Goal: Check status: Check status

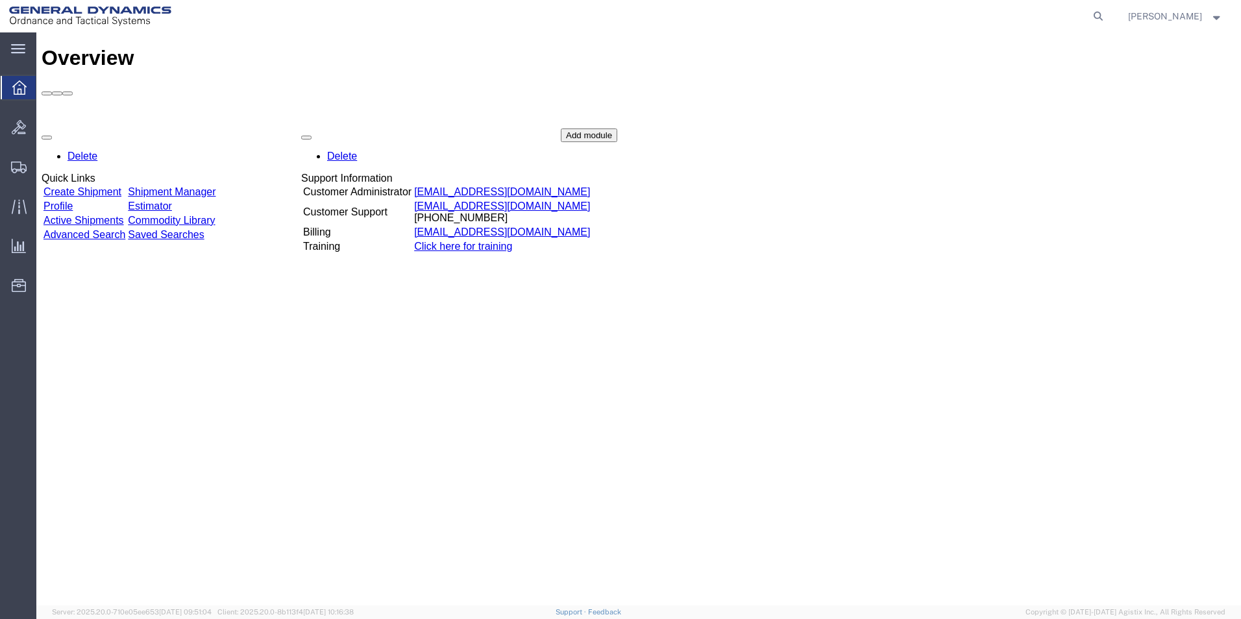
click at [215, 186] on link "Shipment Manager" at bounding box center [172, 191] width 88 height 11
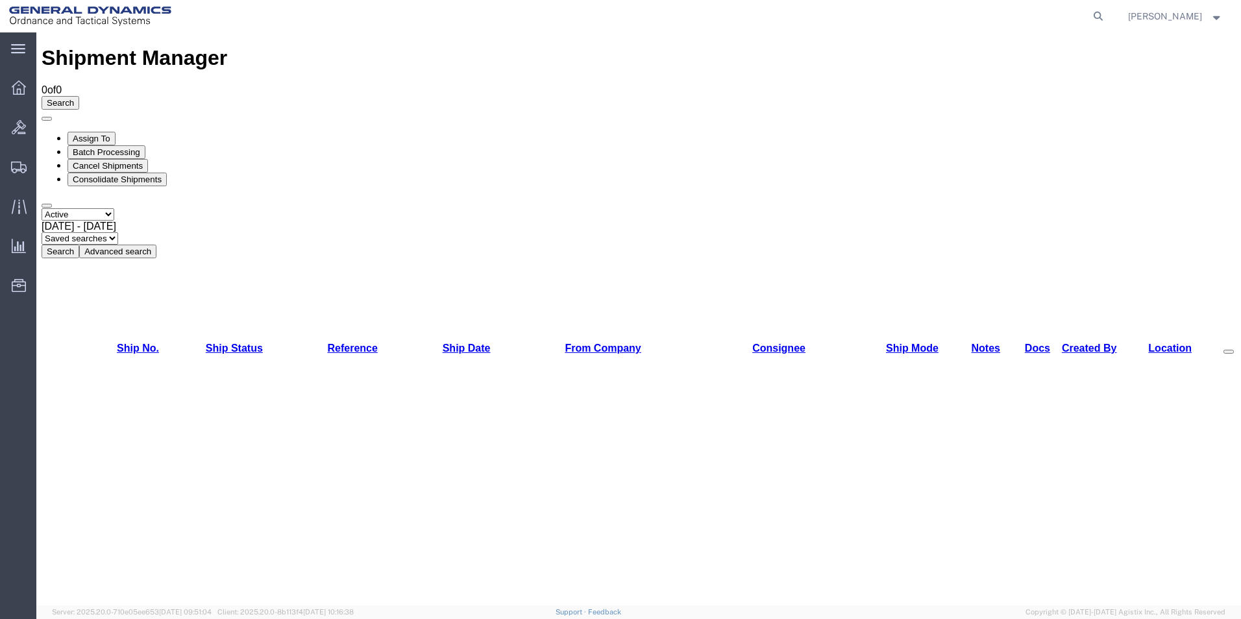
click at [116, 221] on b at bounding box center [116, 226] width 0 height 11
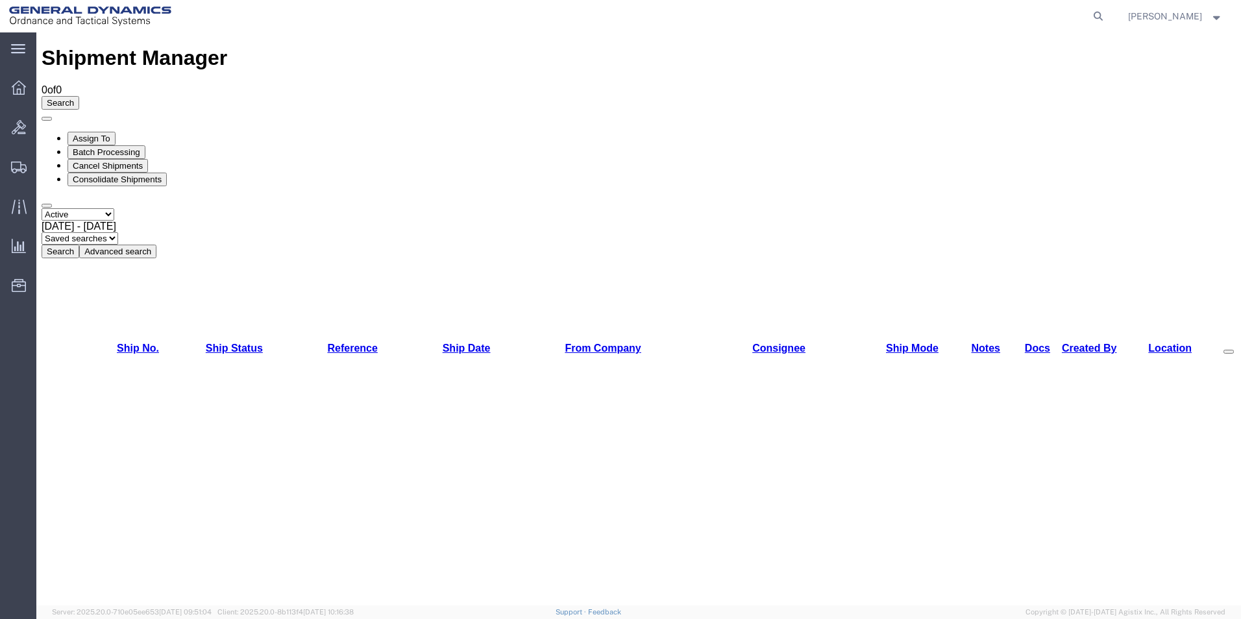
click at [284, 221] on div "[DATE] - [DATE]" at bounding box center [639, 227] width 1194 height 12
click at [21, 88] on icon at bounding box center [19, 87] width 14 height 14
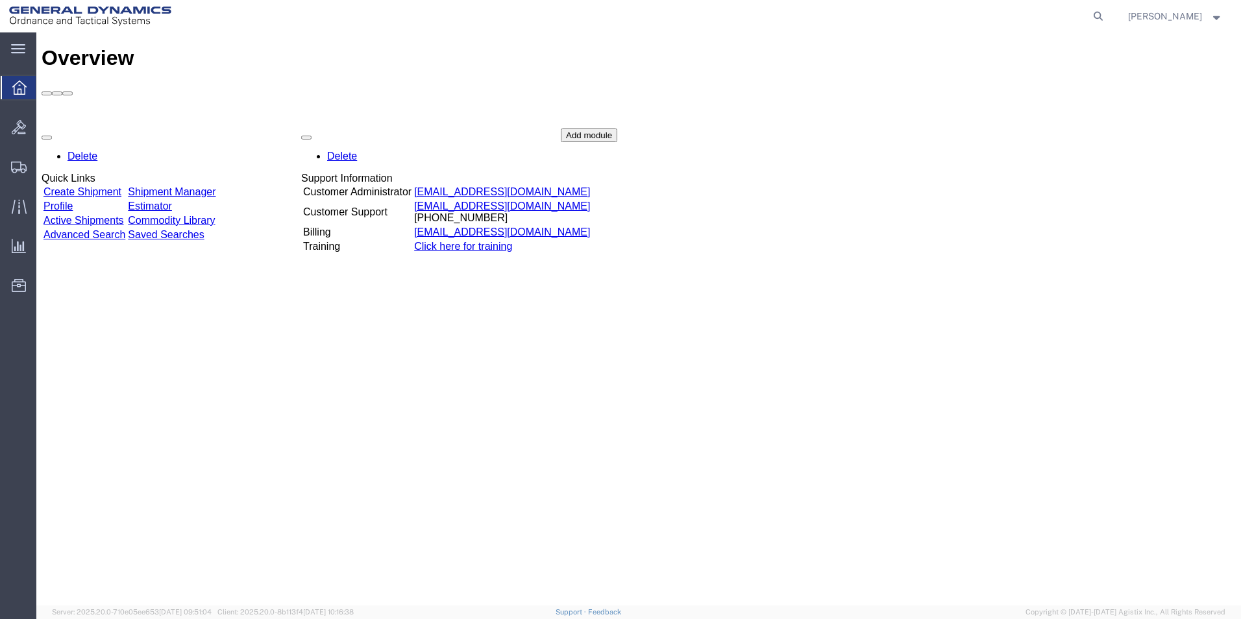
click at [212, 186] on link "Shipment Manager" at bounding box center [172, 191] width 88 height 11
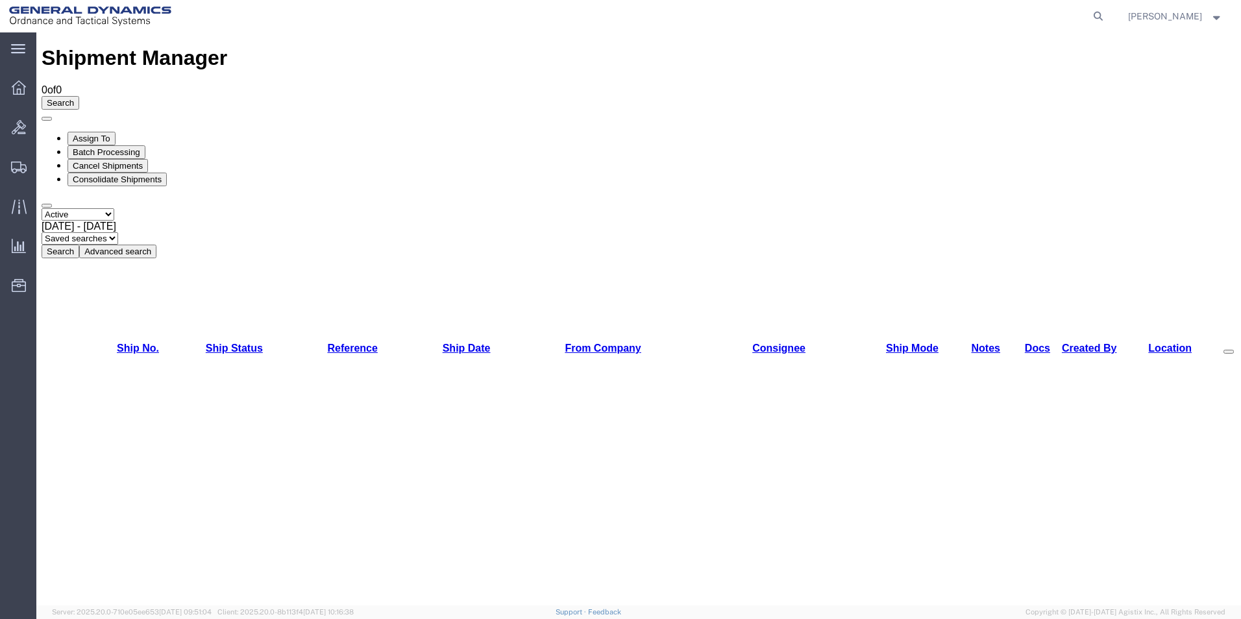
click at [116, 221] on b at bounding box center [116, 226] width 0 height 11
click at [114, 208] on select "Select status Active All Shipments Approved Booked Canceled Delivered Denied Ne…" at bounding box center [78, 214] width 73 height 12
click at [42, 208] on select "Select status Active All Shipments Approved Booked Canceled Delivered Denied Ne…" at bounding box center [78, 214] width 73 height 12
click at [116, 221] on b at bounding box center [116, 226] width 0 height 11
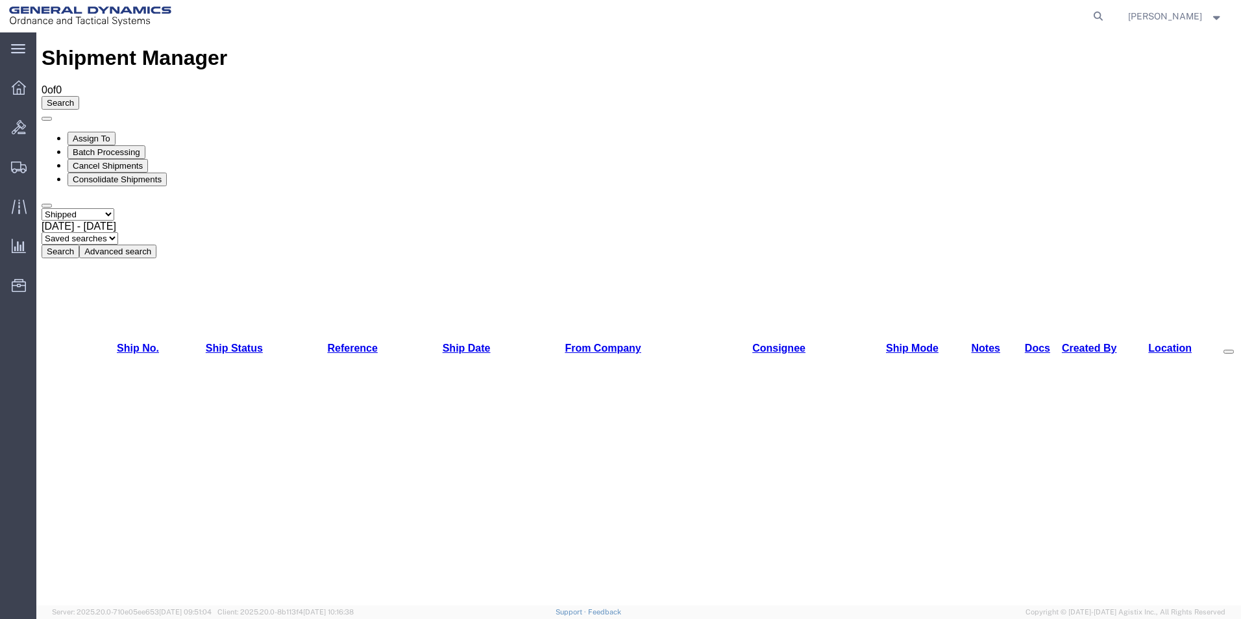
click at [114, 208] on select "Select status Active All Shipments Approved Booked Canceled Delivered Denied Ne…" at bounding box center [78, 214] width 73 height 12
select select "DELIVERED"
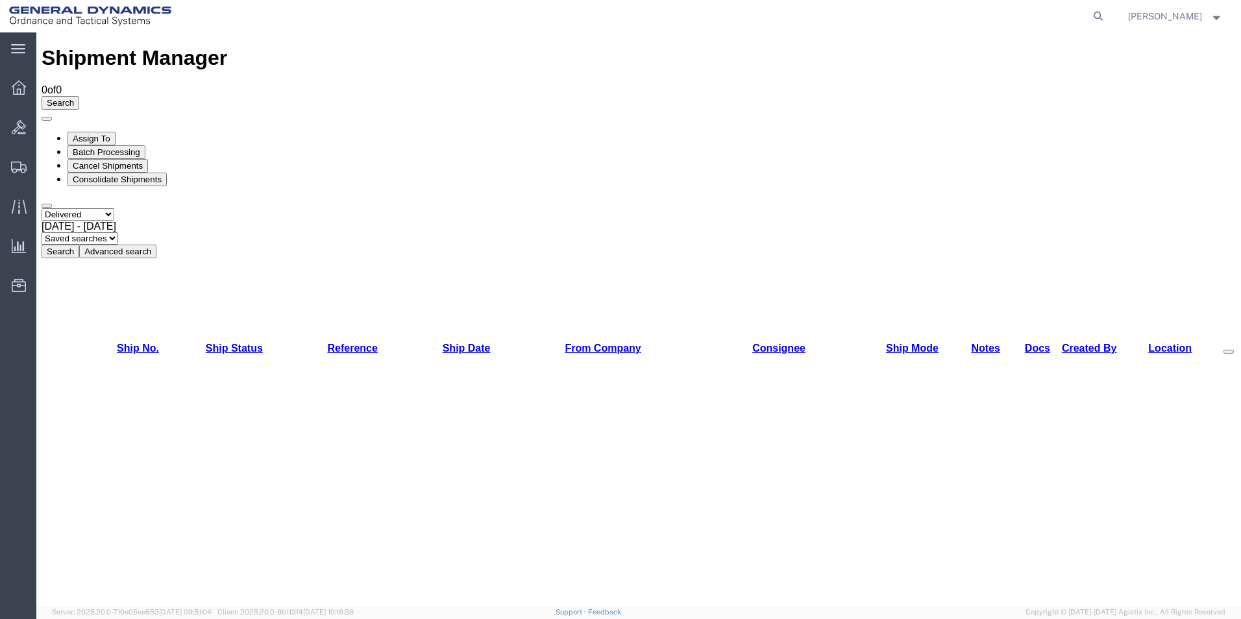
click at [42, 208] on select "Select status Active All Shipments Approved Booked Canceled Delivered Denied Ne…" at bounding box center [78, 214] width 73 height 12
click at [79, 245] on button "Search" at bounding box center [61, 252] width 38 height 14
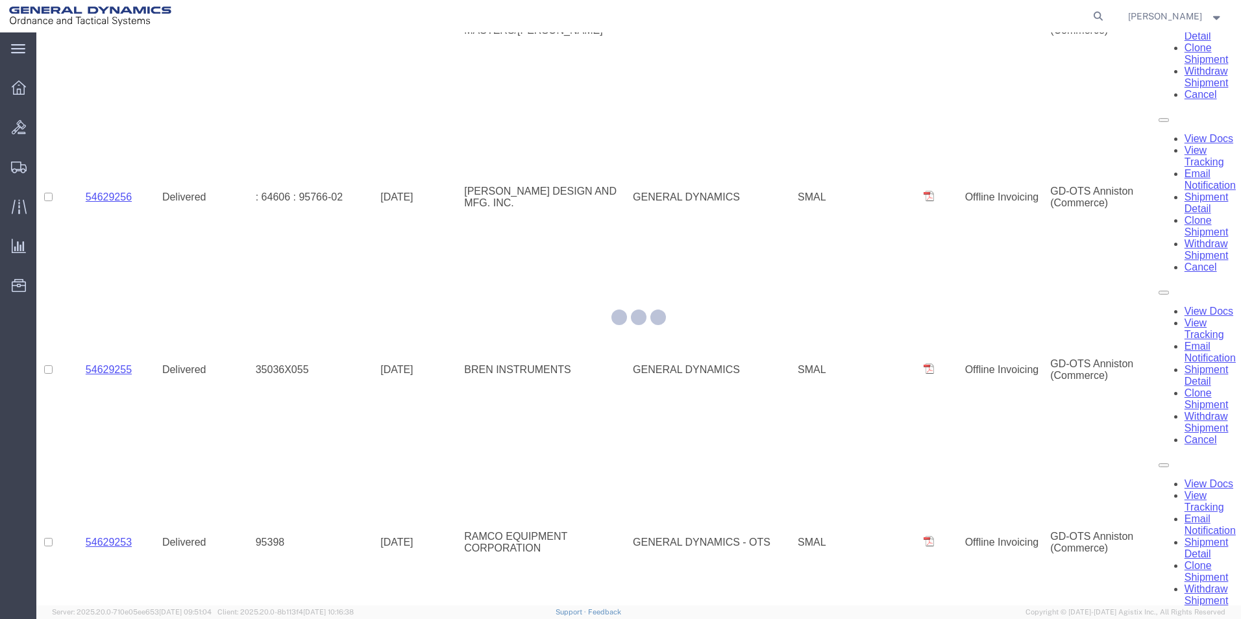
scroll to position [2802, 0]
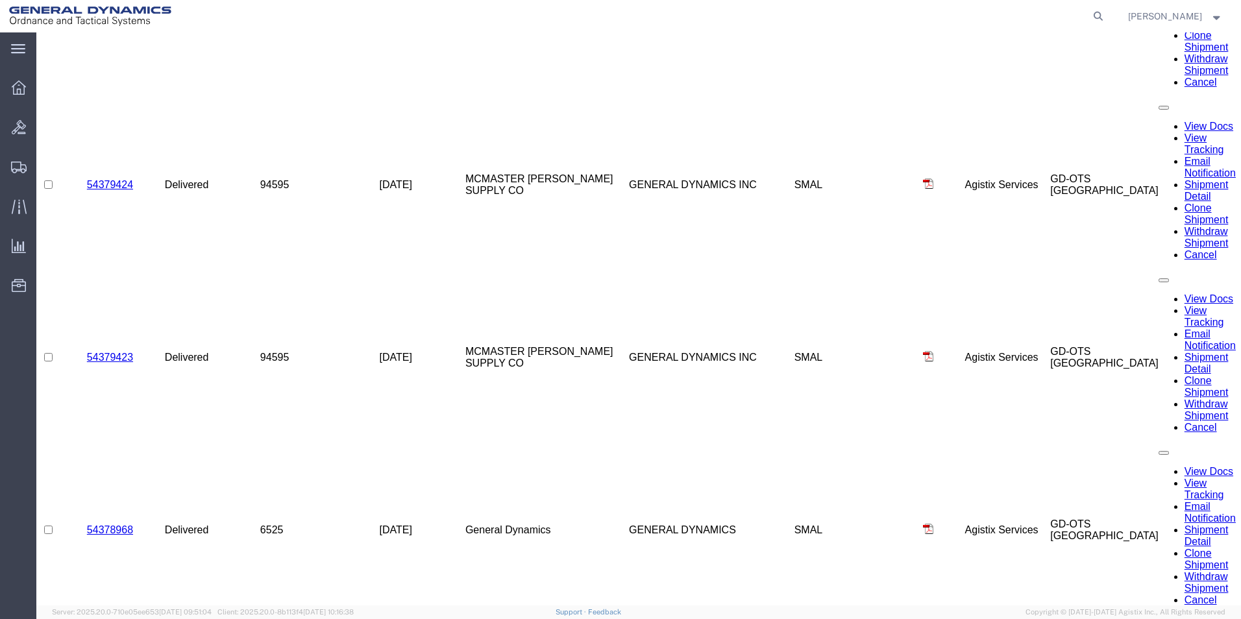
scroll to position [1229, 0]
